Goal: Task Accomplishment & Management: Use online tool/utility

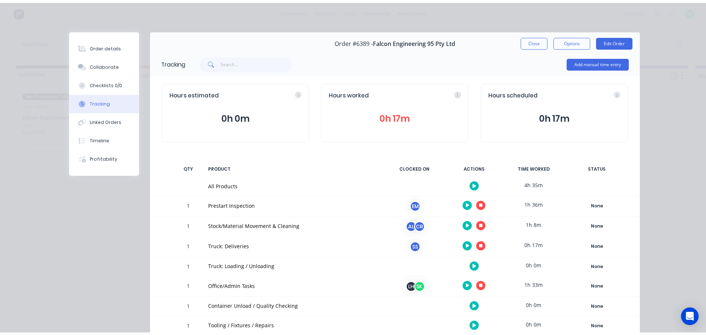
scroll to position [37, 0]
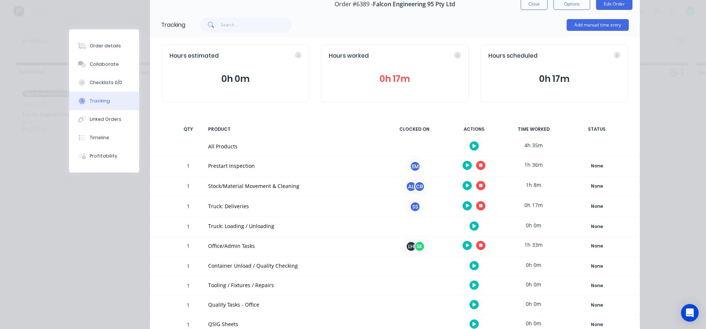
click at [480, 208] on button "button" at bounding box center [480, 205] width 9 height 9
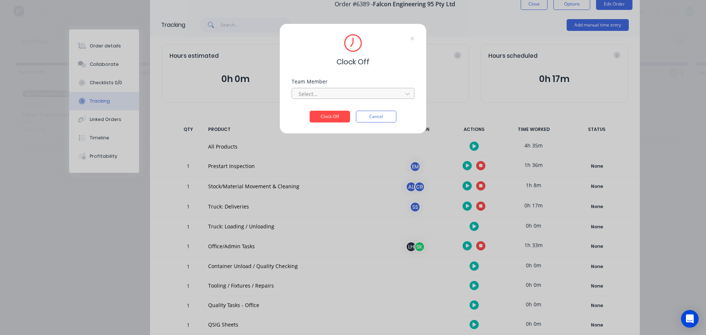
click at [388, 91] on div at bounding box center [348, 93] width 101 height 9
click at [332, 108] on div "[PERSON_NAME]" at bounding box center [353, 110] width 123 height 14
click at [327, 116] on button "Clock Off" at bounding box center [330, 117] width 40 height 12
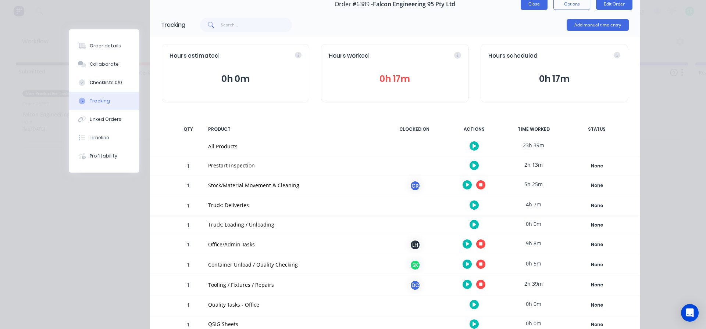
click at [529, 6] on button "Close" at bounding box center [534, 4] width 27 height 12
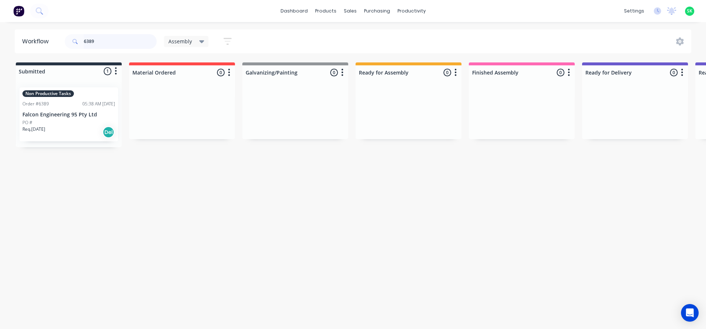
drag, startPoint x: 110, startPoint y: 41, endPoint x: 0, endPoint y: 25, distance: 111.4
click at [0, 25] on div "dashboard products sales purchasing productivity dashboard products Product Cat…" at bounding box center [353, 142] width 706 height 285
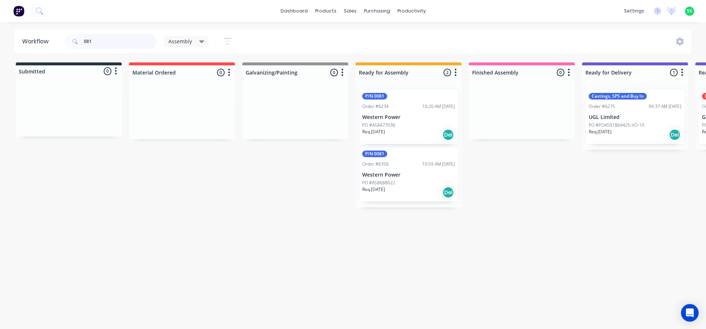
type input "081"
click at [405, 121] on div "P/N 0081 Order #6234 10:20 AM [DATE] Western Power PO #A58477036 Req. [DATE] Del" at bounding box center [408, 117] width 99 height 54
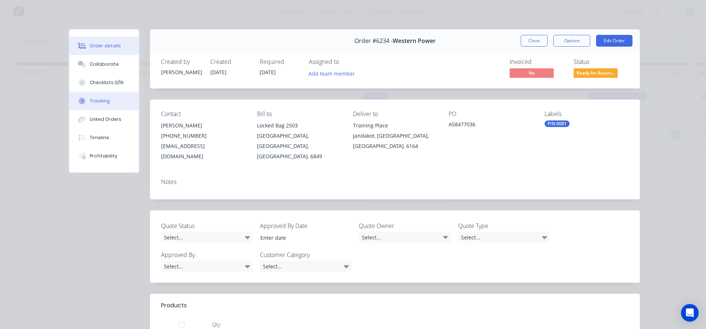
click at [109, 103] on button "Tracking" at bounding box center [104, 101] width 70 height 18
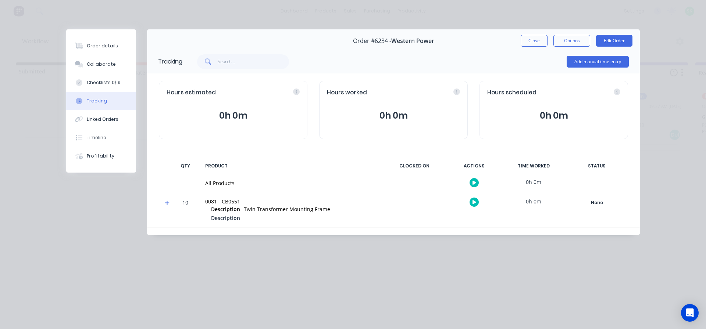
click at [471, 182] on button "button" at bounding box center [473, 182] width 9 height 9
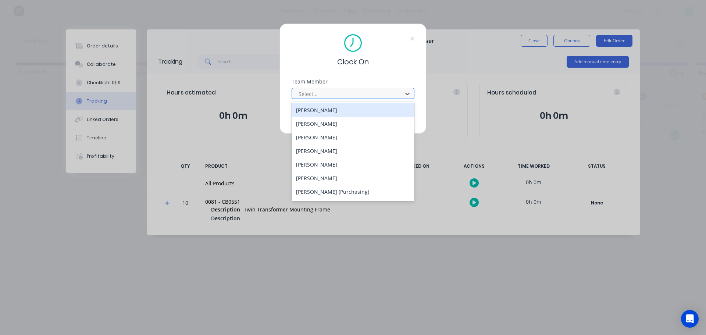
click at [351, 95] on div at bounding box center [348, 93] width 101 height 9
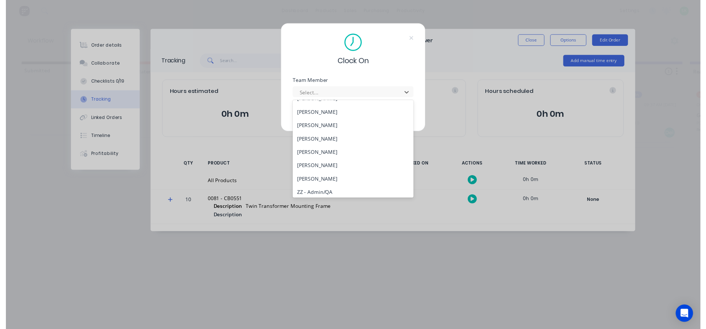
scroll to position [309, 0]
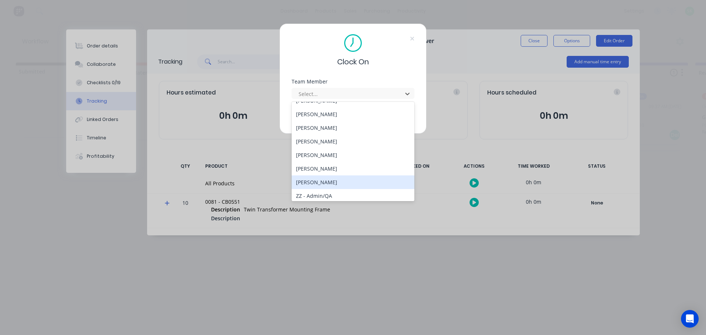
click at [328, 183] on div "[PERSON_NAME]" at bounding box center [353, 182] width 123 height 14
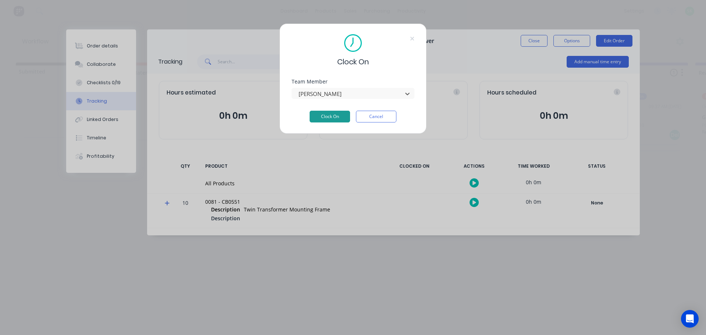
click at [340, 117] on button "Clock On" at bounding box center [330, 117] width 40 height 12
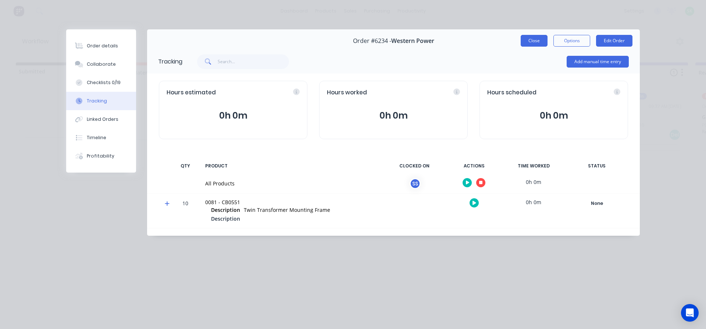
click at [528, 40] on button "Close" at bounding box center [534, 41] width 27 height 12
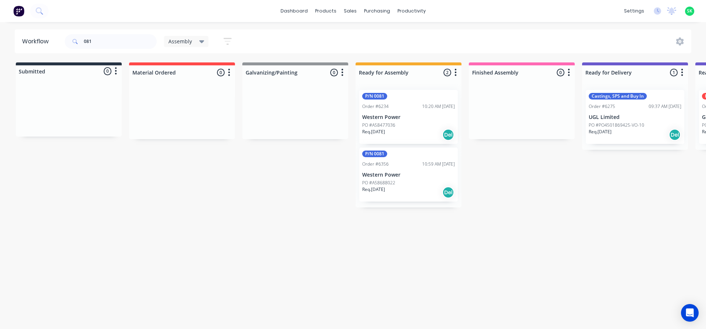
click at [404, 123] on div "PO #A58477036" at bounding box center [408, 125] width 93 height 7
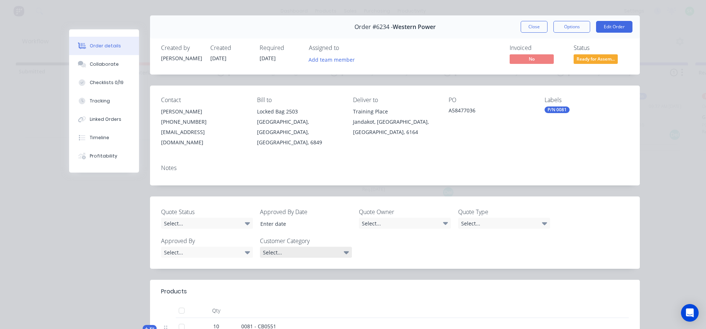
scroll to position [0, 0]
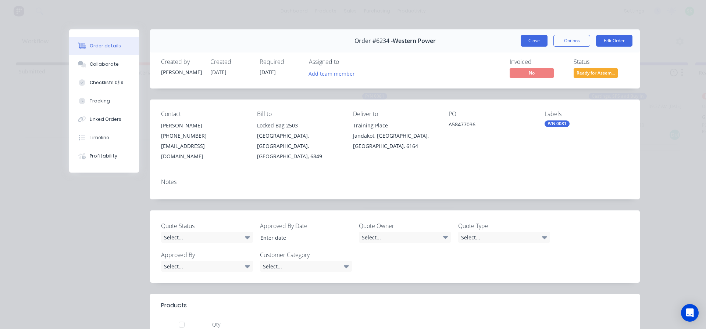
click at [526, 43] on button "Close" at bounding box center [534, 41] width 27 height 12
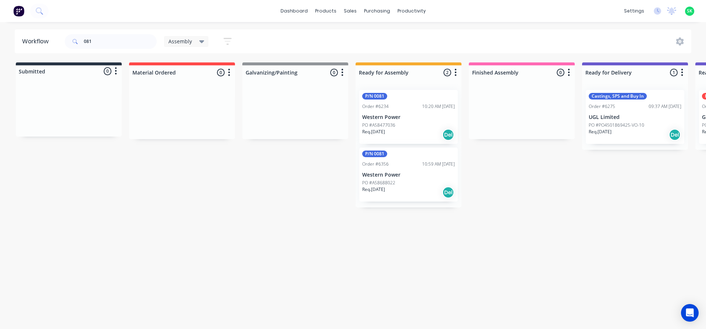
click at [391, 171] on div "P/N 0081 Order #6356 10:59 AM [DATE] Western Power PO #A58688022 Req. [DATE] Del" at bounding box center [408, 175] width 99 height 54
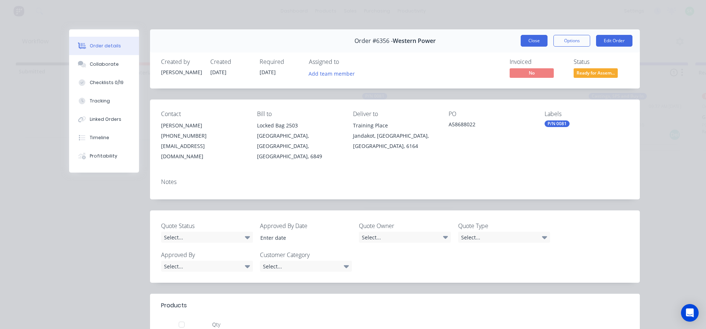
click at [521, 40] on button "Close" at bounding box center [534, 41] width 27 height 12
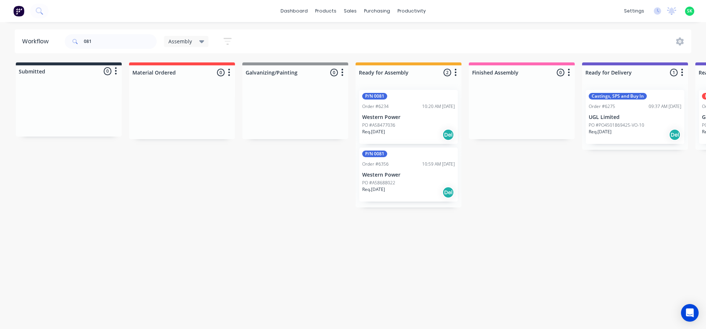
click at [381, 123] on p "PO #A58477036" at bounding box center [378, 125] width 33 height 7
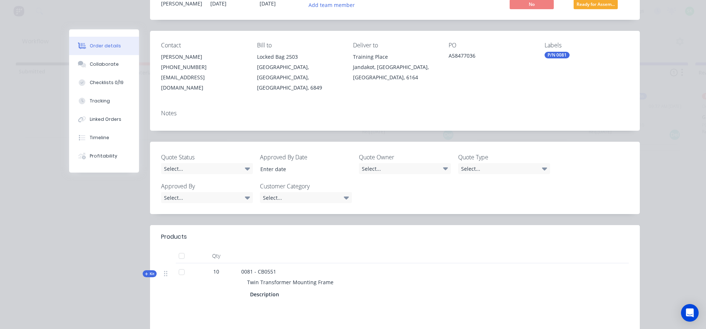
scroll to position [74, 0]
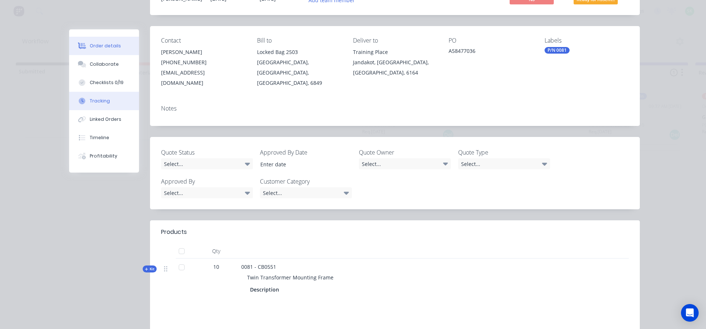
click at [90, 101] on div "Tracking" at bounding box center [100, 101] width 20 height 7
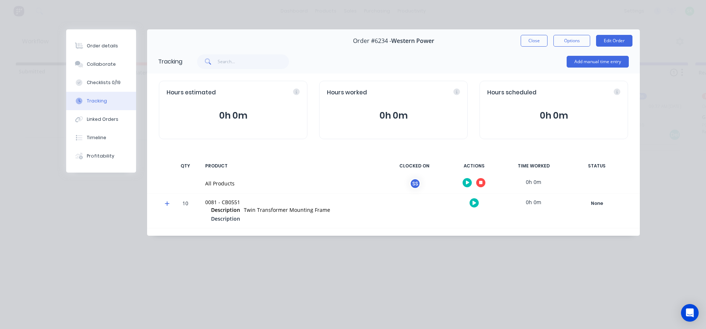
scroll to position [0, 0]
click at [105, 68] on button "Collaborate" at bounding box center [101, 64] width 70 height 18
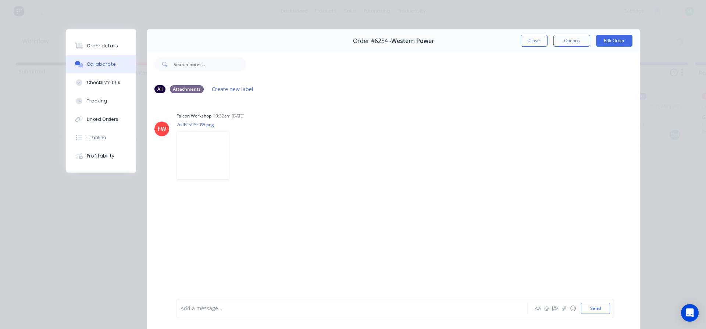
click at [229, 308] on div at bounding box center [342, 309] width 322 height 8
click at [94, 46] on div "Order details" at bounding box center [102, 46] width 31 height 7
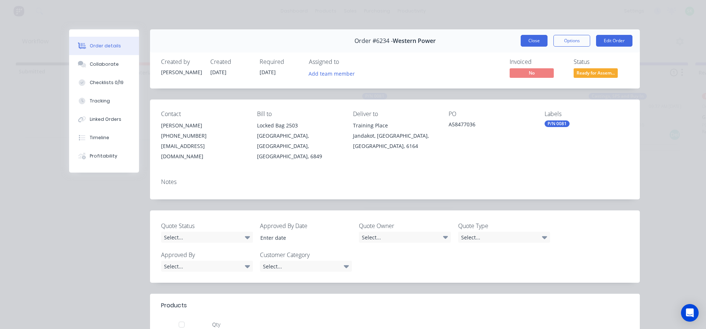
click at [541, 38] on button "Close" at bounding box center [534, 41] width 27 height 12
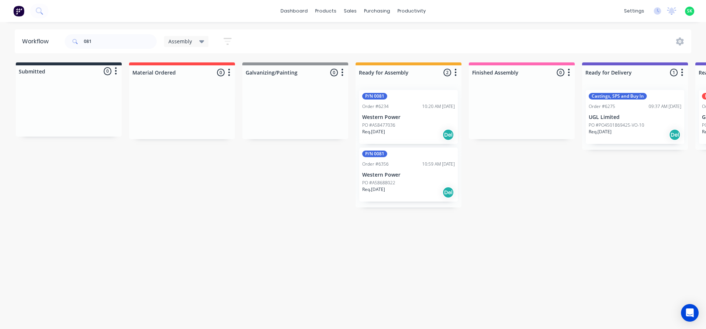
click at [396, 180] on div "PO #A58688022" at bounding box center [408, 183] width 93 height 7
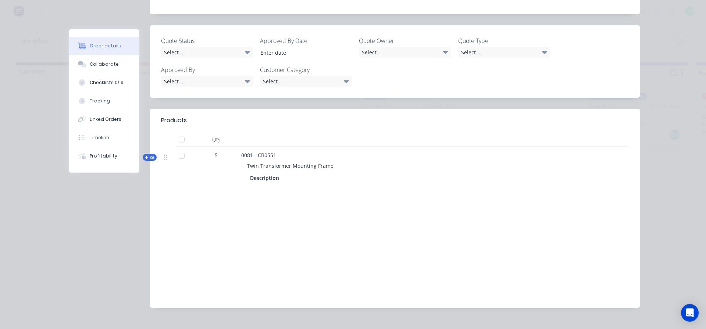
scroll to position [188, 0]
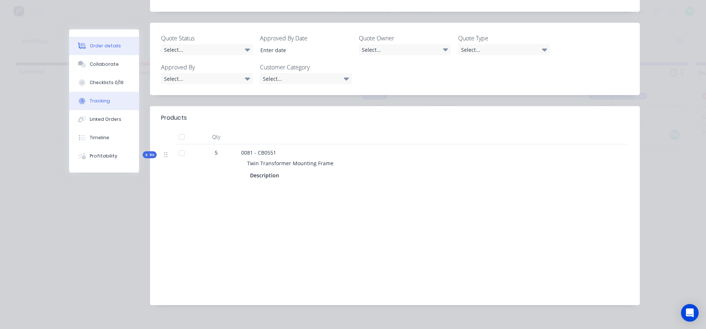
click at [110, 97] on button "Tracking" at bounding box center [104, 101] width 70 height 18
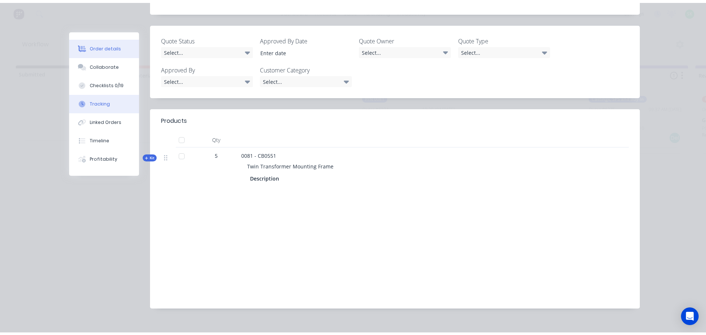
scroll to position [0, 0]
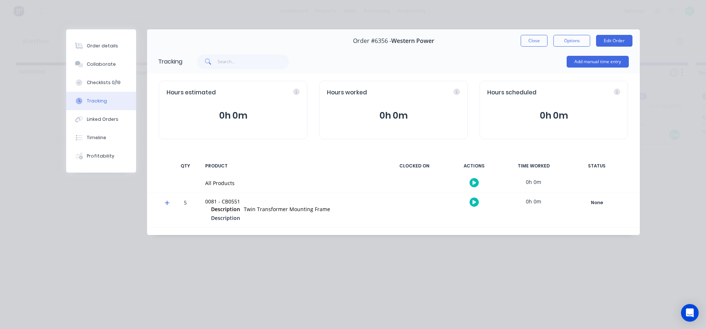
click at [475, 183] on icon "button" at bounding box center [474, 183] width 4 height 4
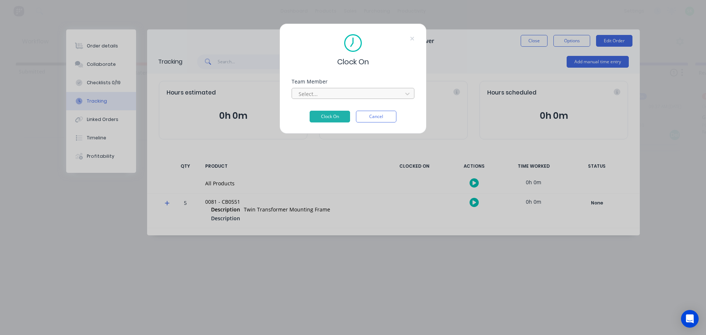
click at [390, 94] on div at bounding box center [348, 93] width 101 height 9
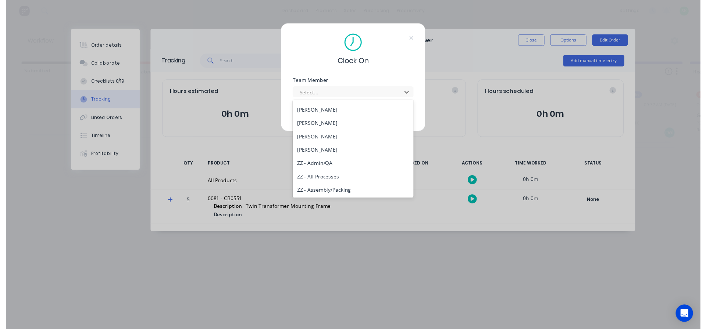
scroll to position [346, 0]
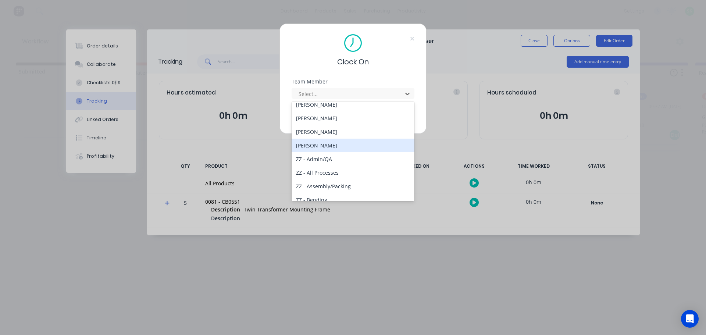
click at [334, 144] on div "[PERSON_NAME]" at bounding box center [353, 146] width 123 height 14
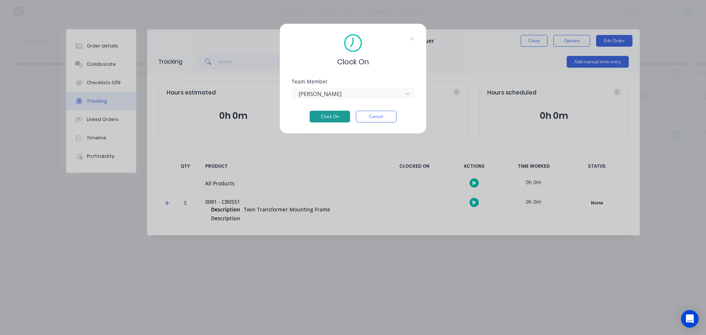
click at [333, 118] on button "Clock On" at bounding box center [330, 117] width 40 height 12
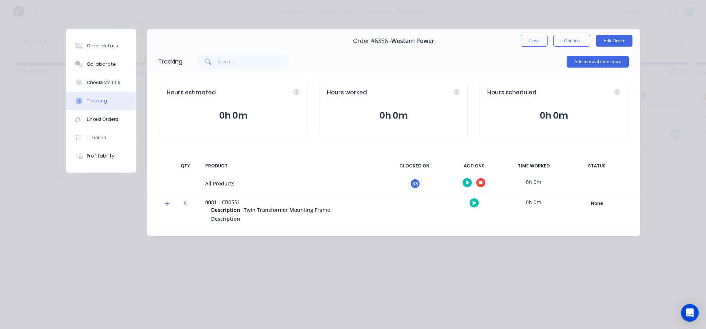
click at [480, 183] on icon "button" at bounding box center [481, 183] width 4 height 4
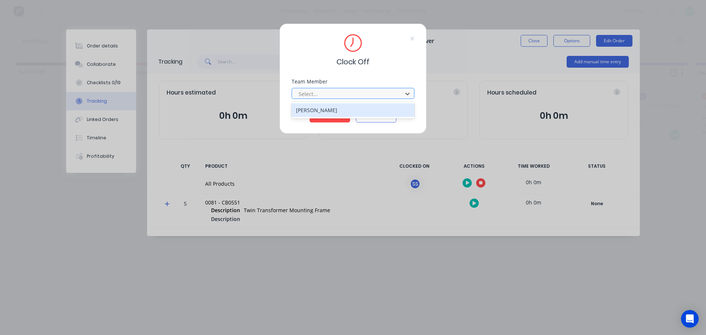
click at [378, 96] on div at bounding box center [348, 93] width 101 height 9
click at [360, 109] on div "[PERSON_NAME]" at bounding box center [353, 110] width 123 height 14
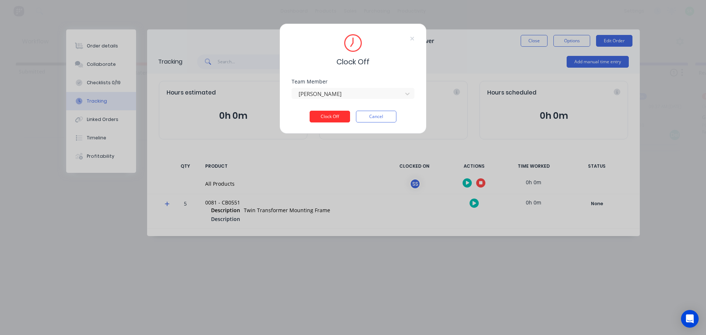
click at [331, 118] on button "Clock Off" at bounding box center [330, 117] width 40 height 12
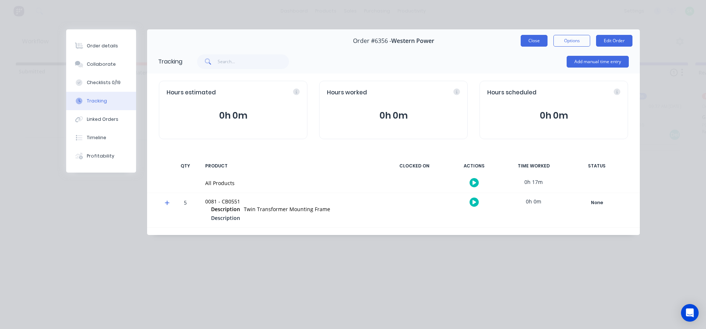
click at [526, 46] on button "Close" at bounding box center [534, 41] width 27 height 12
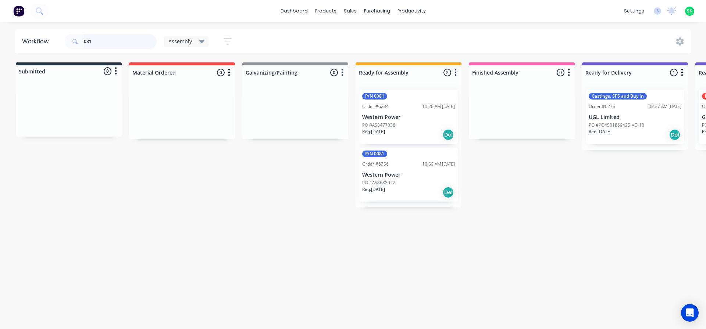
drag, startPoint x: 126, startPoint y: 39, endPoint x: 0, endPoint y: 11, distance: 128.7
click at [0, 11] on div "dashboard products sales purchasing productivity dashboard products Product Cat…" at bounding box center [353, 142] width 706 height 285
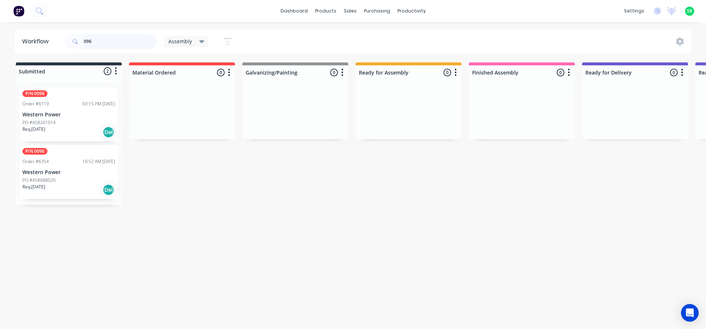
type input "096"
click at [76, 114] on p "Western Power" at bounding box center [68, 115] width 93 height 6
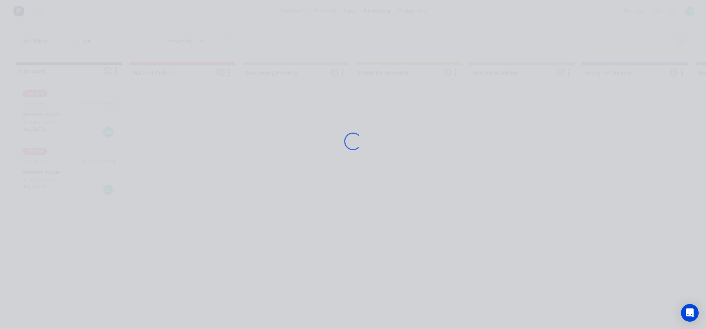
scroll to position [184, 0]
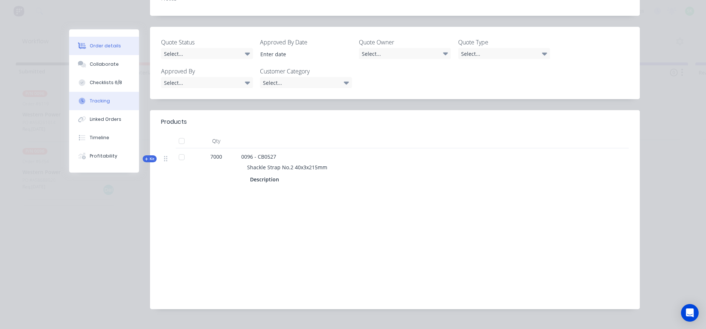
click at [106, 97] on button "Tracking" at bounding box center [104, 101] width 70 height 18
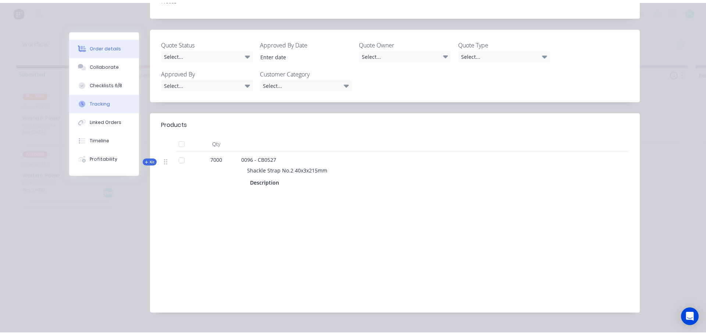
scroll to position [0, 0]
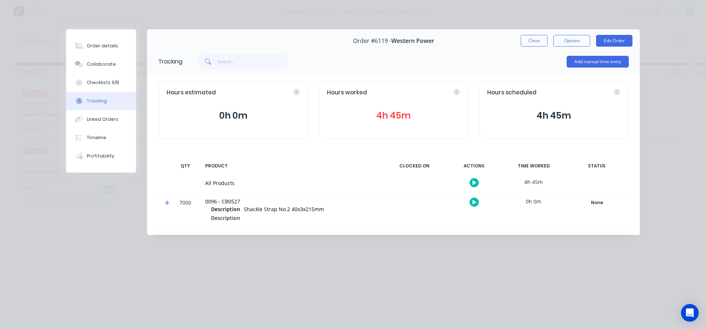
click at [472, 185] on button "button" at bounding box center [473, 182] width 9 height 9
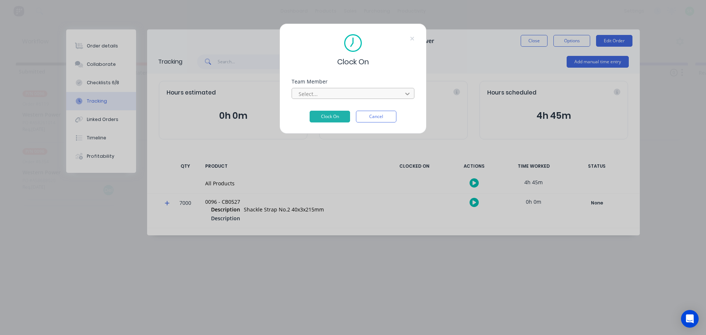
click at [404, 97] on icon at bounding box center [407, 93] width 7 height 7
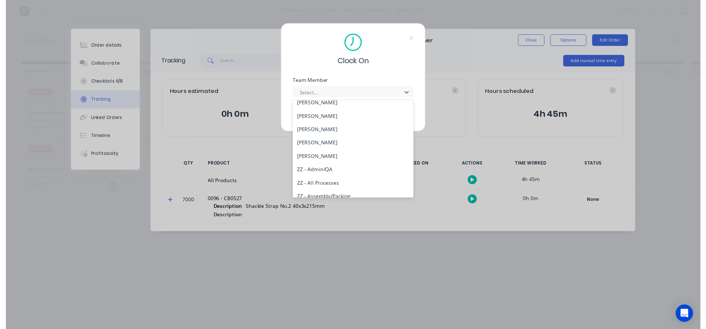
scroll to position [294, 0]
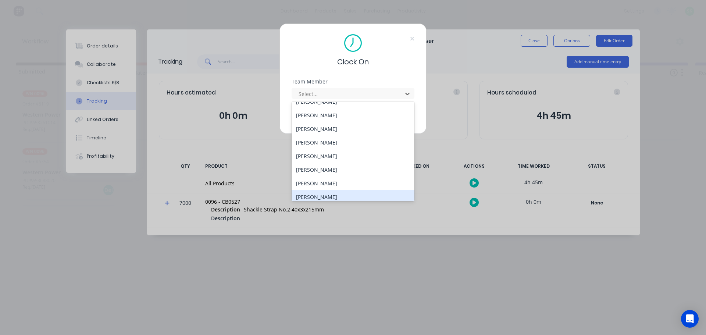
click at [329, 195] on div "[PERSON_NAME]" at bounding box center [353, 197] width 123 height 14
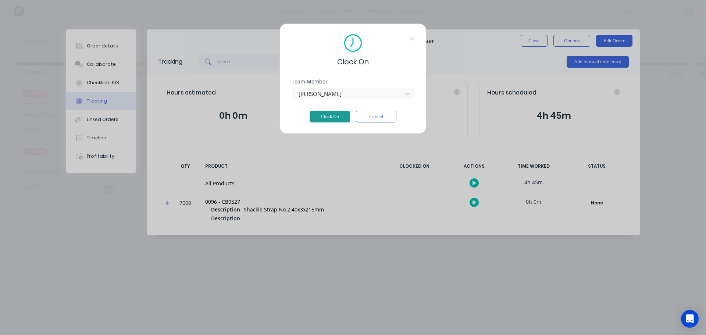
click at [338, 113] on button "Clock On" at bounding box center [330, 117] width 40 height 12
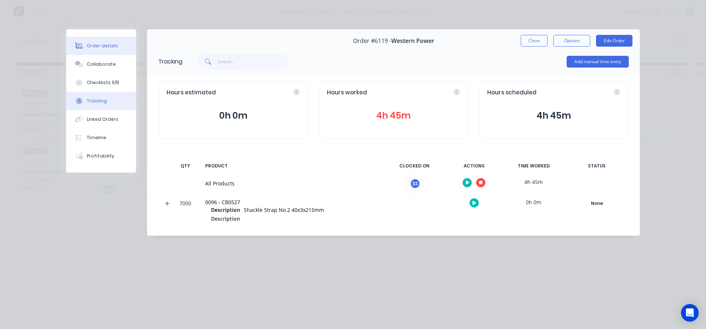
click at [113, 46] on div "Order details" at bounding box center [102, 46] width 31 height 7
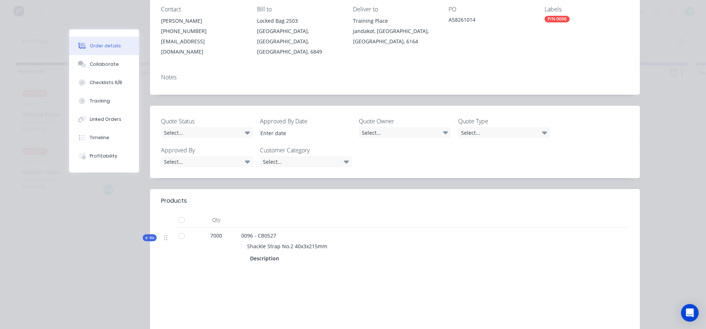
scroll to position [110, 0]
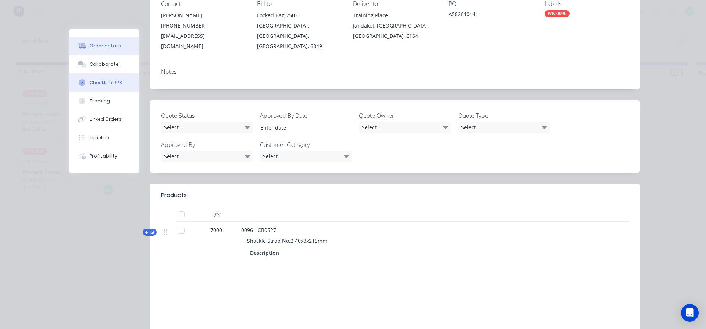
click at [108, 83] on div "Checklists 6/8" at bounding box center [106, 82] width 32 height 7
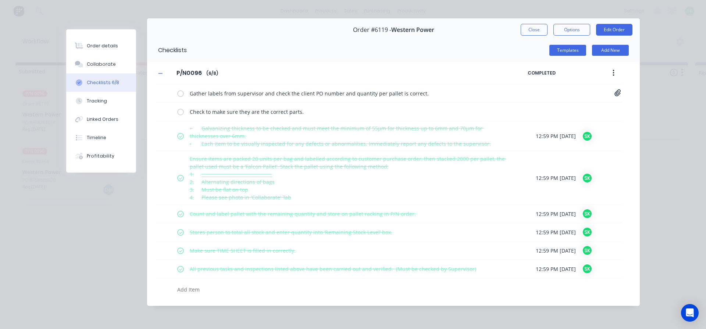
scroll to position [0, 0]
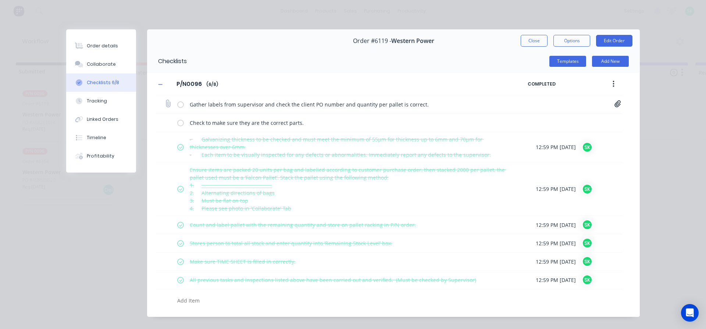
click at [179, 104] on label at bounding box center [180, 105] width 7 height 8
click at [0, 0] on input "checkbox" at bounding box center [0, 0] width 0 height 0
click at [177, 124] on label at bounding box center [180, 123] width 7 height 8
click at [0, 0] on input "checkbox" at bounding box center [0, 0] width 0 height 0
type textarea "x"
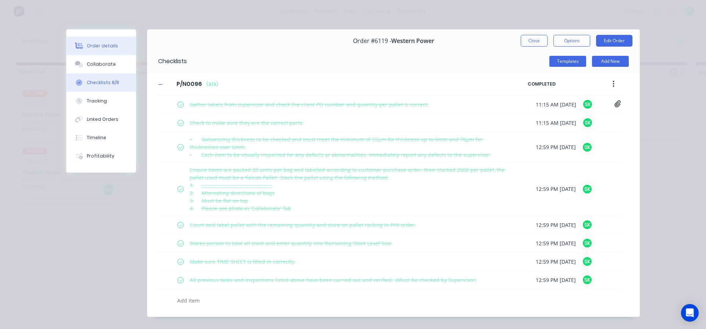
click at [93, 45] on div "Order details" at bounding box center [102, 46] width 31 height 7
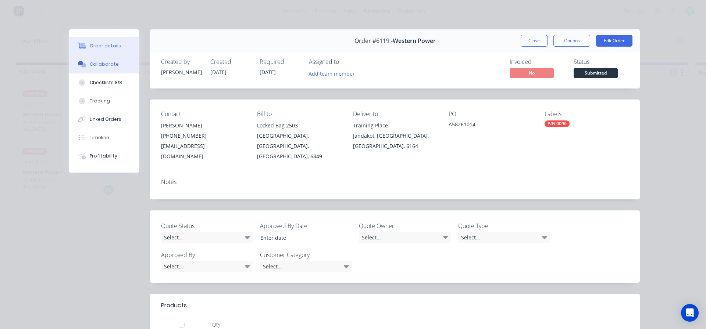
click at [112, 65] on div "Collaborate" at bounding box center [104, 64] width 29 height 7
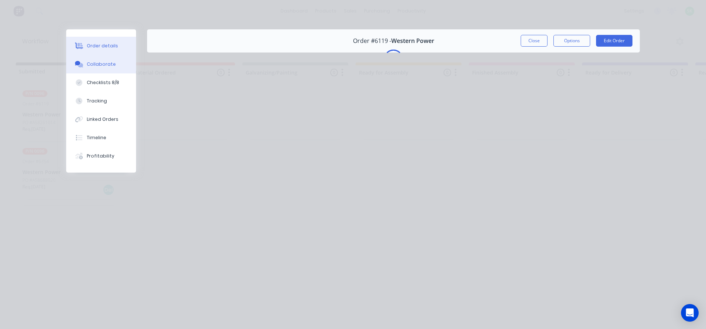
click at [112, 45] on div "Order details" at bounding box center [102, 46] width 31 height 7
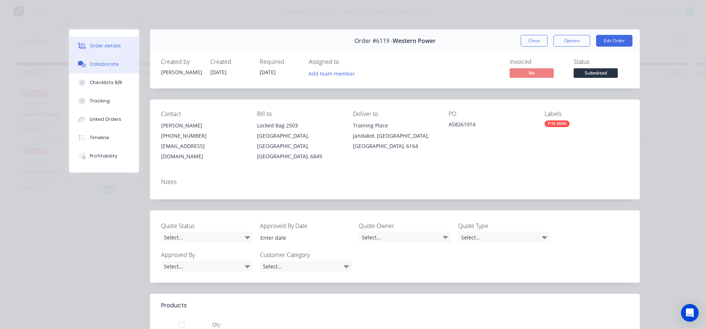
click at [92, 62] on div "Collaborate" at bounding box center [104, 64] width 29 height 7
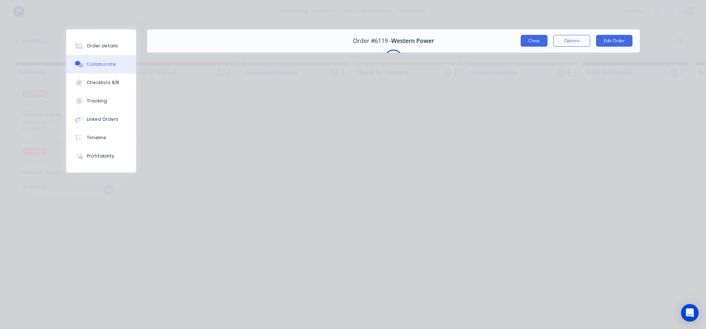
click at [530, 40] on button "Close" at bounding box center [534, 41] width 27 height 12
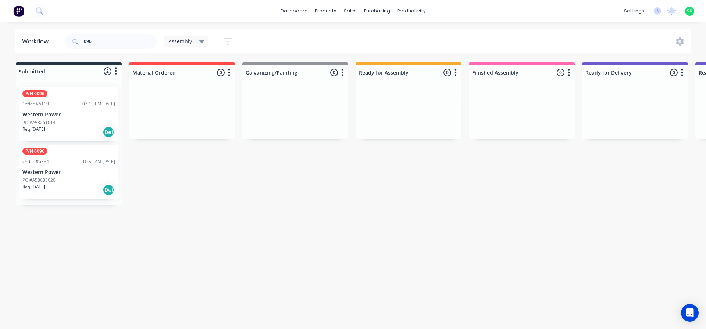
click at [81, 114] on p "Western Power" at bounding box center [68, 115] width 93 height 6
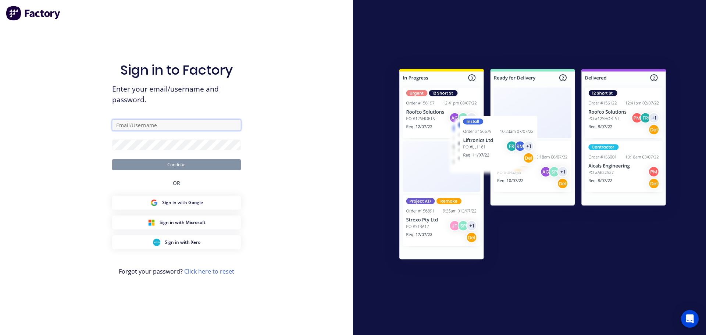
type input "[EMAIL_ADDRESS][DOMAIN_NAME]"
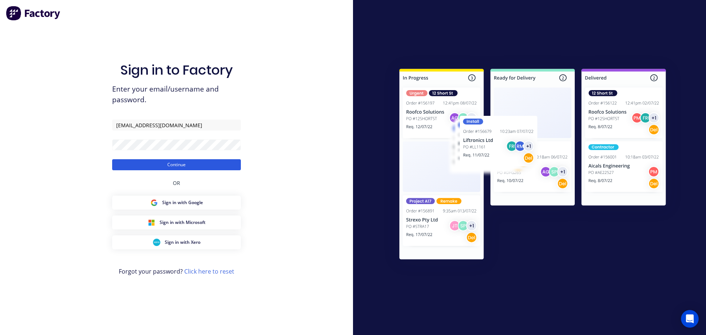
click at [183, 162] on button "Continue" at bounding box center [176, 164] width 129 height 11
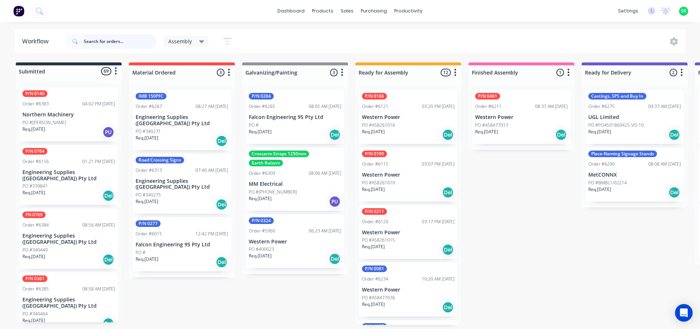
click at [108, 39] on input "text" at bounding box center [120, 41] width 73 height 15
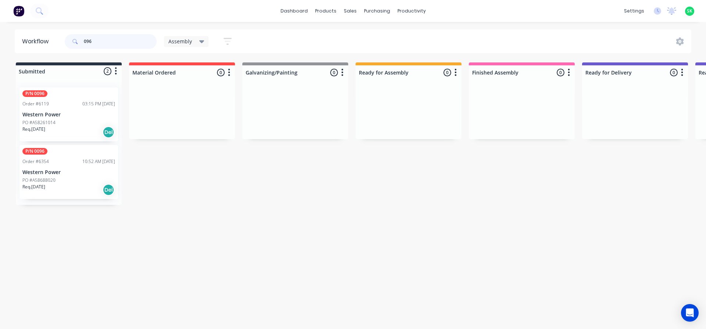
type input "096"
click at [58, 107] on div "P/N 0096 Order #6119 03:15 PM [DATE] Western Power PO #A58261014 Req. [DATE] Del" at bounding box center [68, 114] width 99 height 54
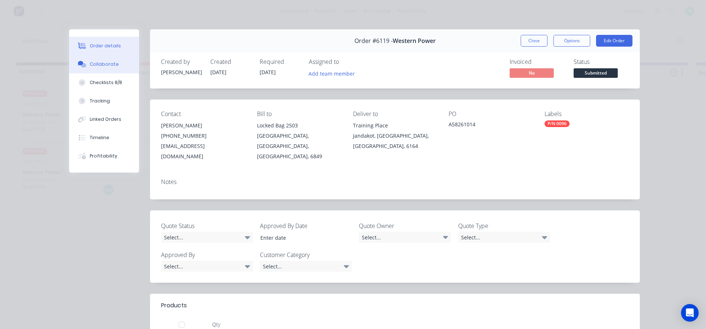
click at [90, 66] on div "Collaborate" at bounding box center [104, 64] width 29 height 7
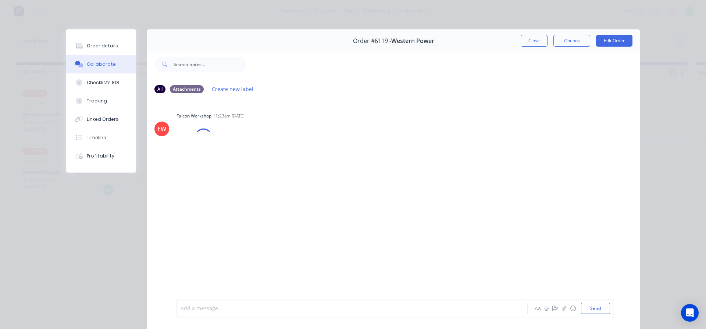
click at [199, 311] on div at bounding box center [342, 309] width 322 height 8
click at [100, 49] on button "Order details" at bounding box center [101, 46] width 70 height 18
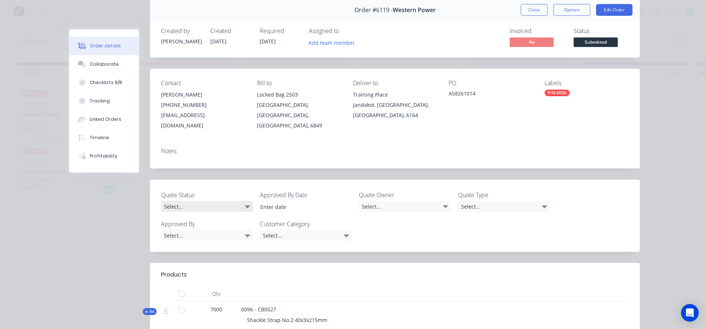
scroll to position [110, 0]
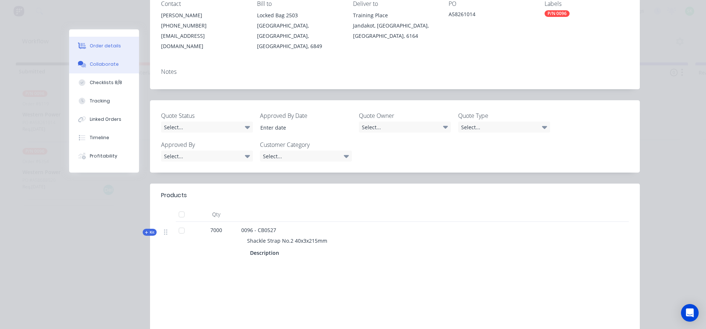
click at [104, 61] on div "Collaborate" at bounding box center [104, 64] width 29 height 7
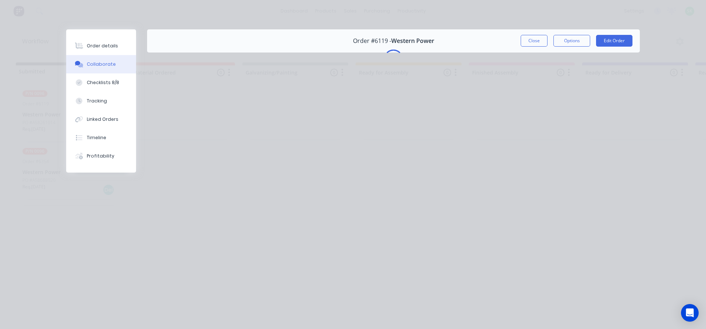
scroll to position [0, 0]
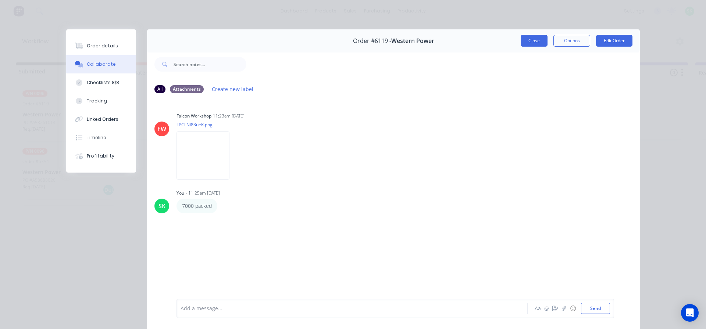
click at [539, 40] on button "Close" at bounding box center [534, 41] width 27 height 12
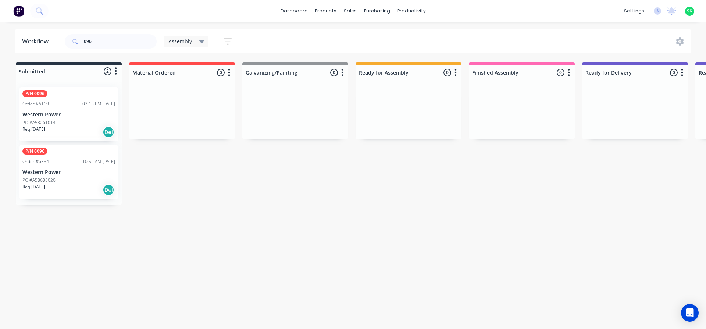
click at [65, 174] on p "Western Power" at bounding box center [68, 172] width 93 height 6
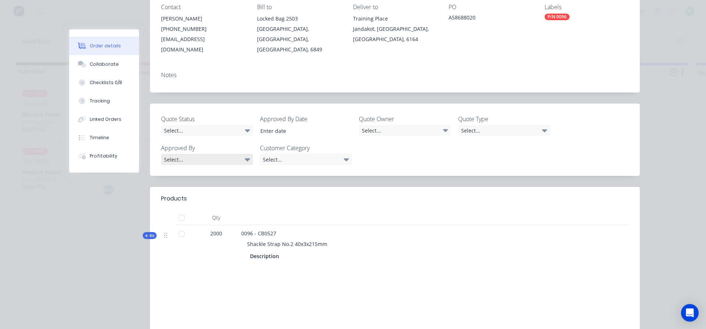
scroll to position [110, 0]
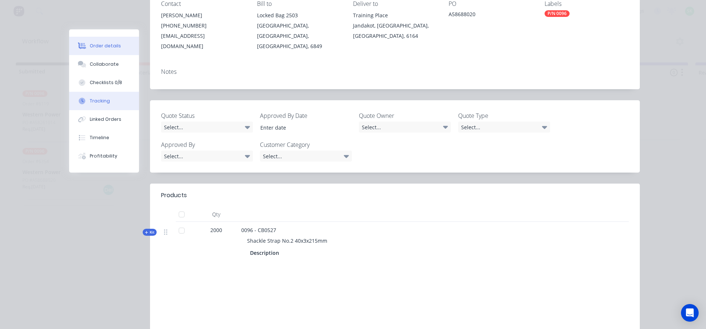
click at [92, 101] on div "Tracking" at bounding box center [100, 101] width 20 height 7
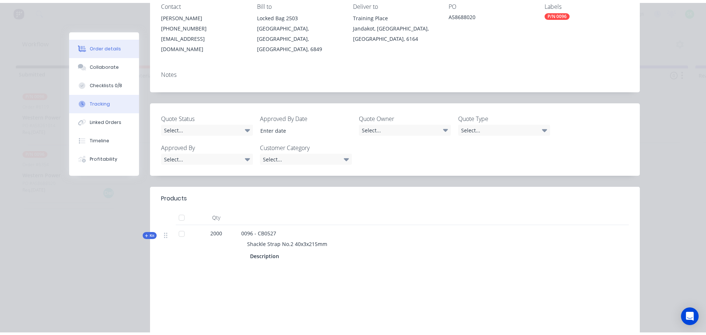
scroll to position [0, 0]
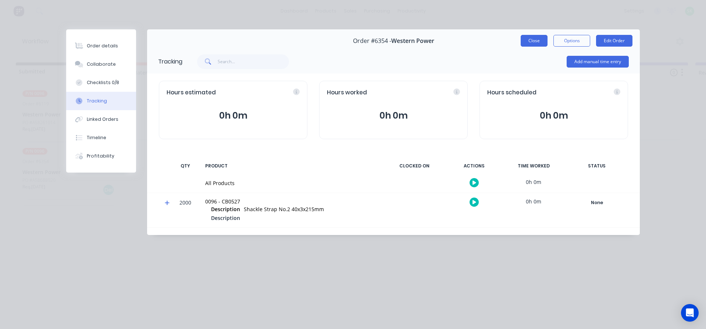
click at [526, 39] on button "Close" at bounding box center [534, 41] width 27 height 12
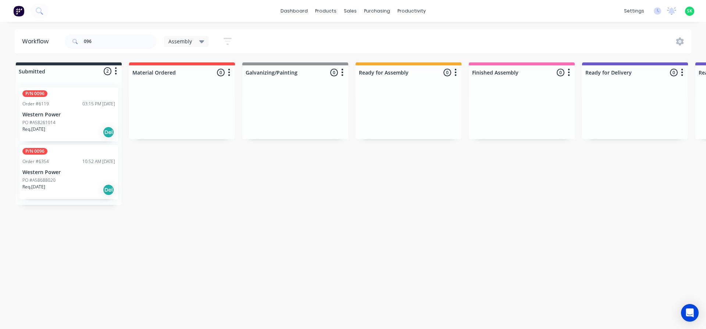
click at [71, 113] on p "Western Power" at bounding box center [68, 115] width 93 height 6
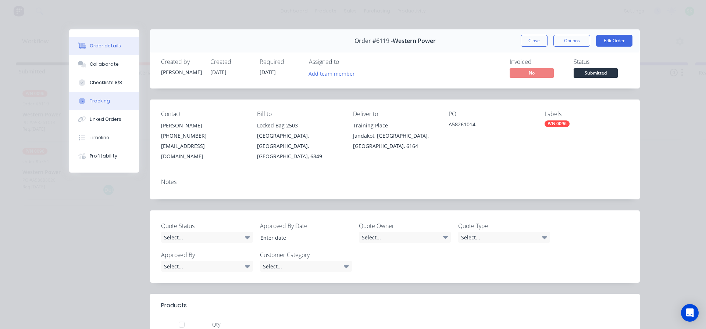
click at [96, 103] on div "Tracking" at bounding box center [100, 101] width 20 height 7
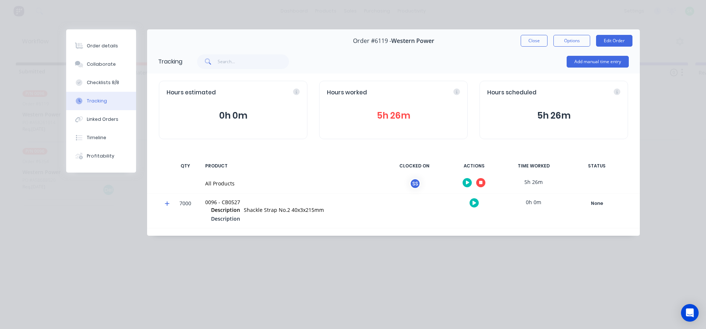
click at [481, 185] on button "button" at bounding box center [480, 182] width 9 height 9
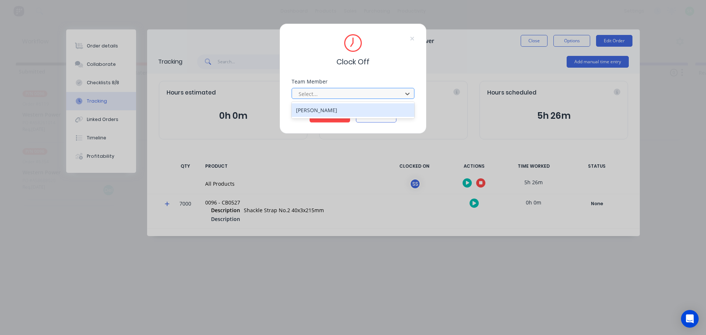
click at [364, 93] on div at bounding box center [348, 93] width 101 height 9
click at [332, 108] on div "[PERSON_NAME]" at bounding box center [353, 110] width 123 height 14
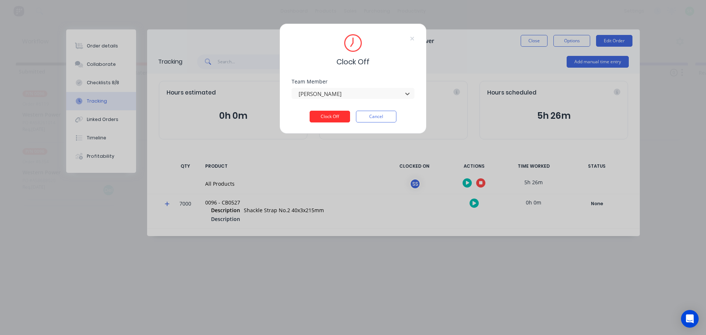
click at [327, 120] on button "Clock Off" at bounding box center [330, 117] width 40 height 12
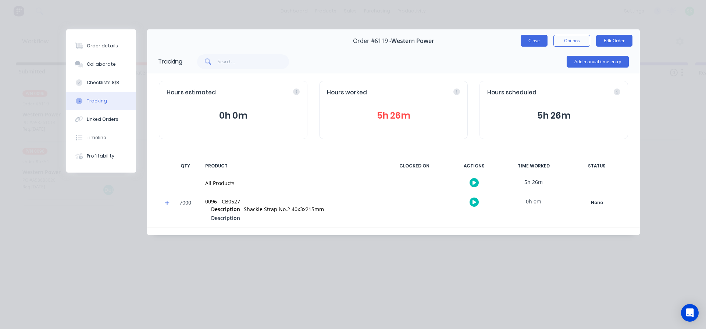
click at [531, 38] on button "Close" at bounding box center [534, 41] width 27 height 12
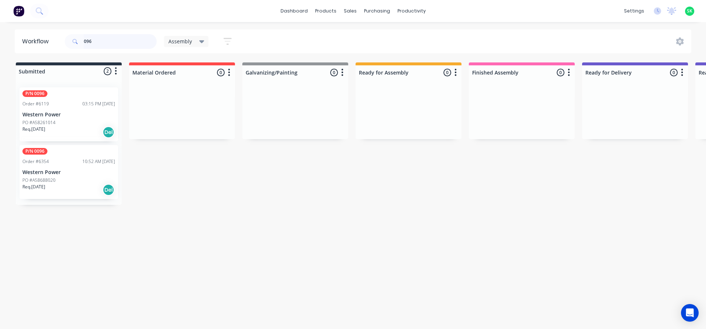
drag, startPoint x: 94, startPoint y: 44, endPoint x: 0, endPoint y: 35, distance: 94.5
click at [0, 35] on div "Workflow 096 Assembly Save new view None edit Assembly (Default) edit Fabricati…" at bounding box center [353, 41] width 706 height 24
type input "6389"
click at [74, 115] on p "Falcon Engineering 95 Pty Ltd" at bounding box center [68, 115] width 93 height 6
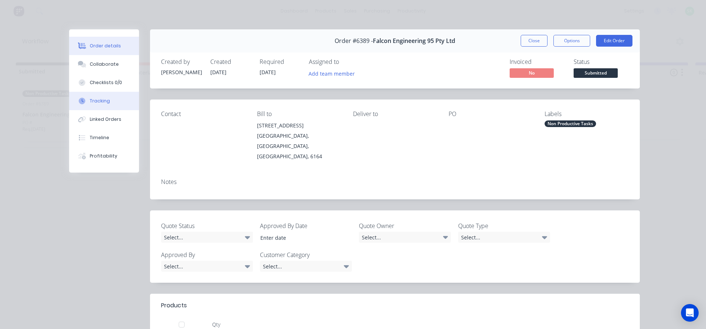
click at [99, 101] on div "Tracking" at bounding box center [100, 101] width 20 height 7
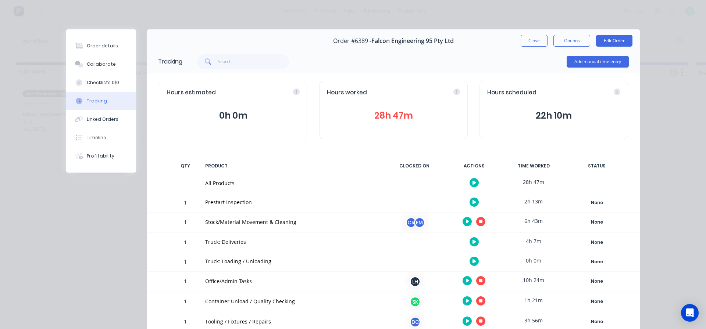
click at [466, 222] on icon "button" at bounding box center [468, 222] width 4 height 4
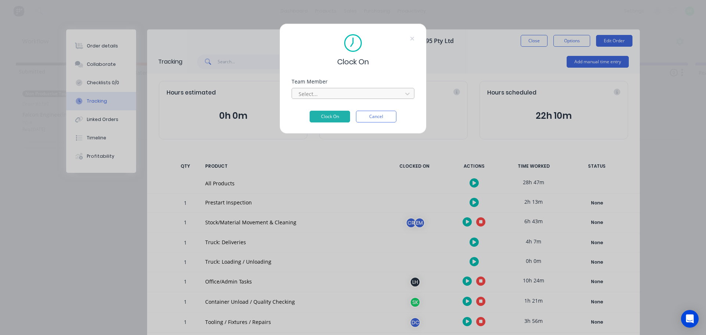
click at [361, 93] on div at bounding box center [348, 93] width 101 height 9
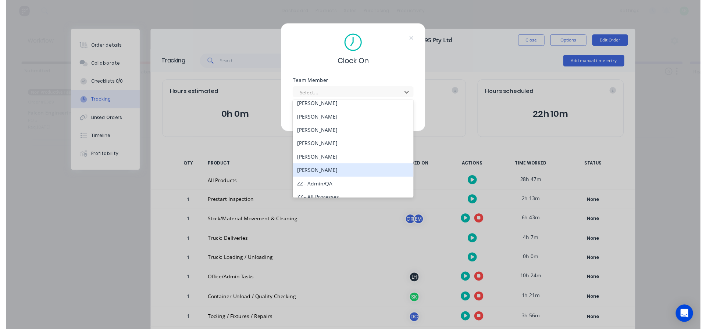
scroll to position [294, 0]
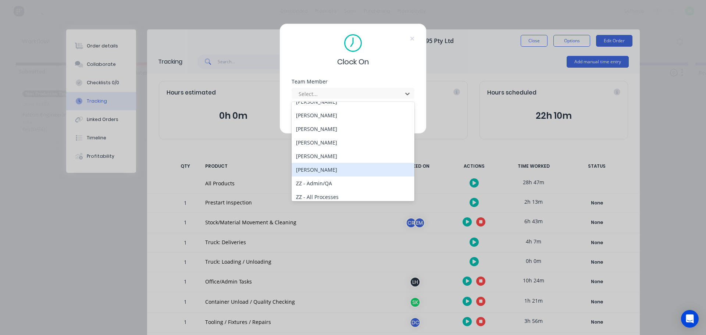
click at [315, 168] on div "[PERSON_NAME]" at bounding box center [353, 170] width 123 height 14
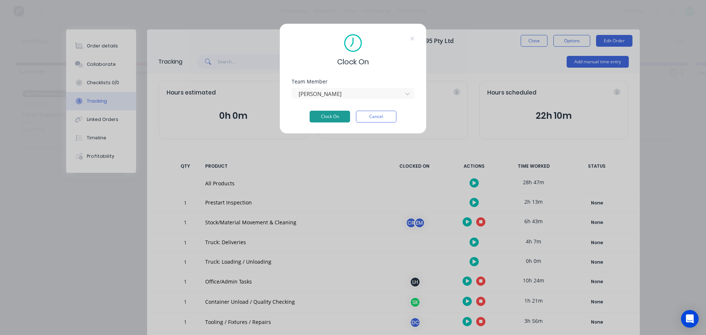
click at [328, 116] on button "Clock On" at bounding box center [330, 117] width 40 height 12
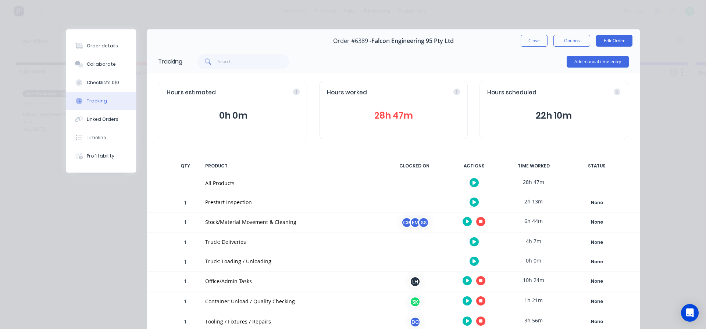
click at [479, 303] on icon "button" at bounding box center [481, 302] width 4 height 4
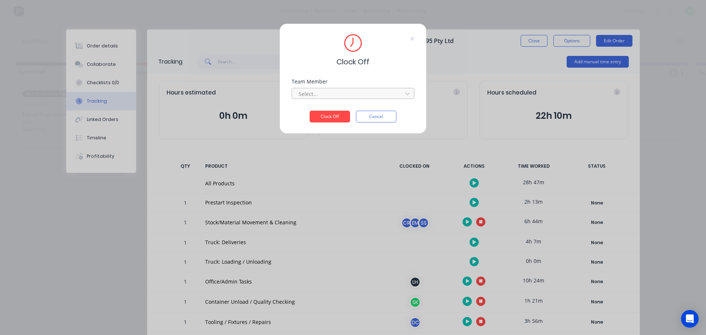
click at [362, 97] on div at bounding box center [348, 93] width 101 height 9
click at [344, 110] on div "[PERSON_NAME]" at bounding box center [353, 110] width 123 height 14
click at [336, 118] on button "Clock Off" at bounding box center [330, 117] width 40 height 12
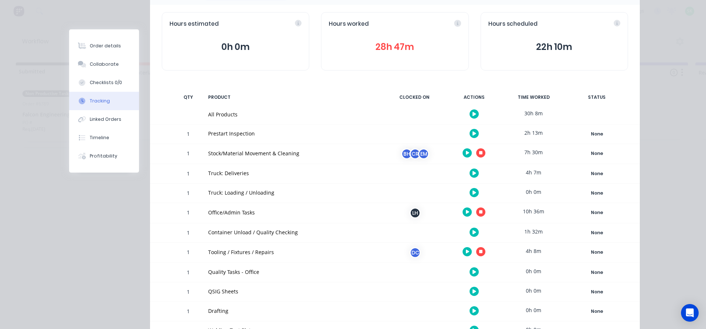
scroll to position [74, 0]
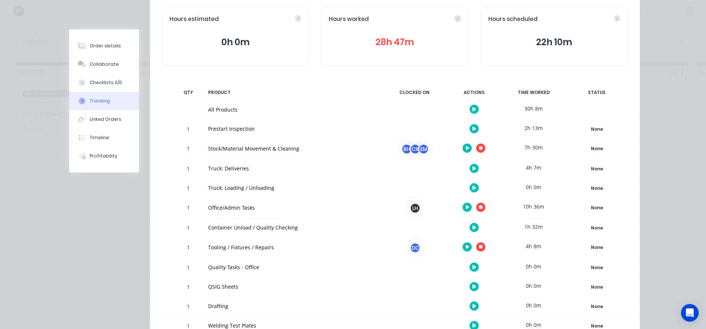
click at [479, 147] on icon "button" at bounding box center [481, 149] width 4 height 4
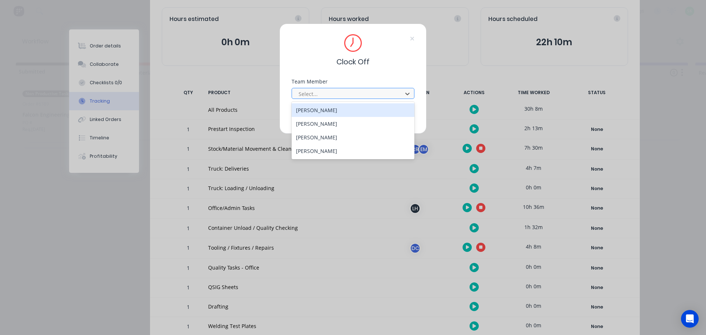
click at [364, 97] on div at bounding box center [348, 93] width 101 height 9
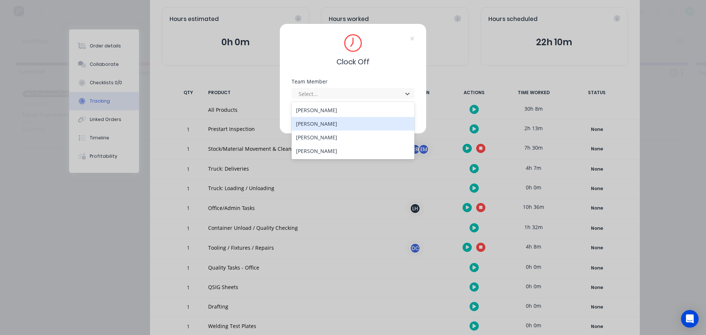
click at [344, 124] on div "[PERSON_NAME]" at bounding box center [353, 124] width 123 height 14
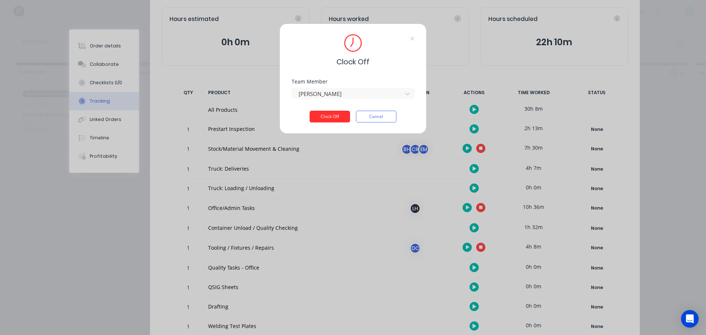
click at [340, 120] on button "Clock Off" at bounding box center [330, 117] width 40 height 12
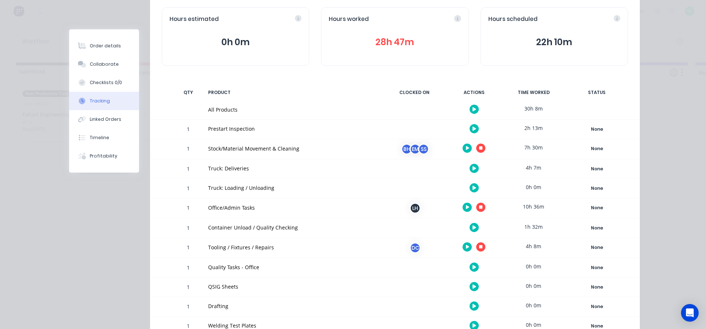
click at [479, 147] on icon "button" at bounding box center [481, 149] width 4 height 4
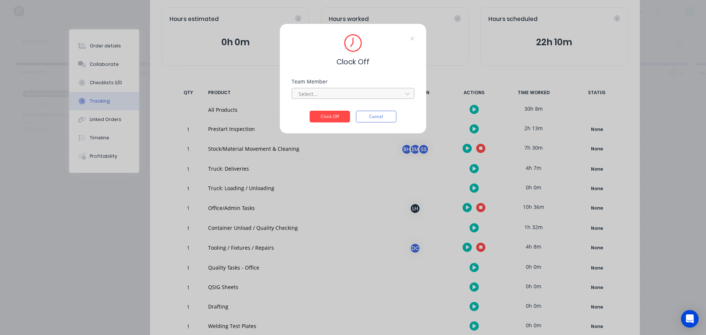
click at [345, 93] on div at bounding box center [348, 93] width 101 height 9
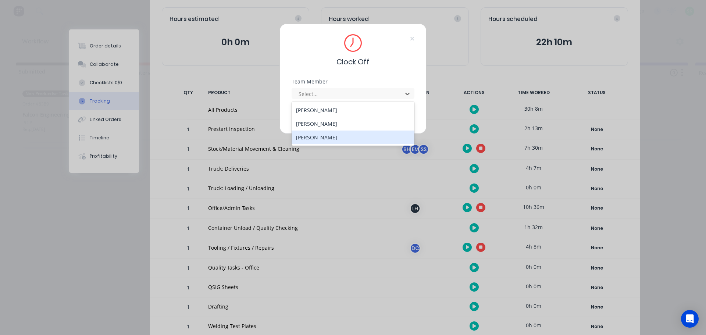
click at [328, 137] on div "[PERSON_NAME]" at bounding box center [353, 137] width 123 height 14
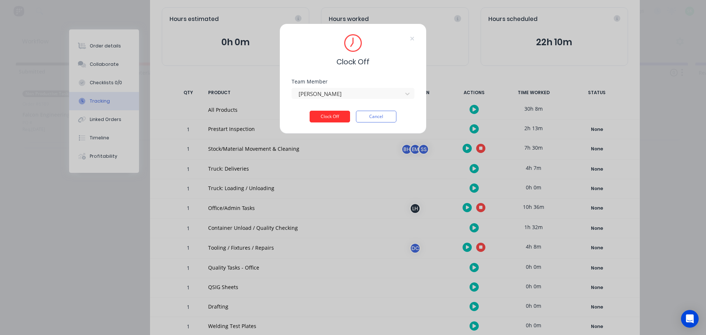
click at [326, 121] on button "Clock Off" at bounding box center [330, 117] width 40 height 12
